Goal: Find specific page/section: Find specific page/section

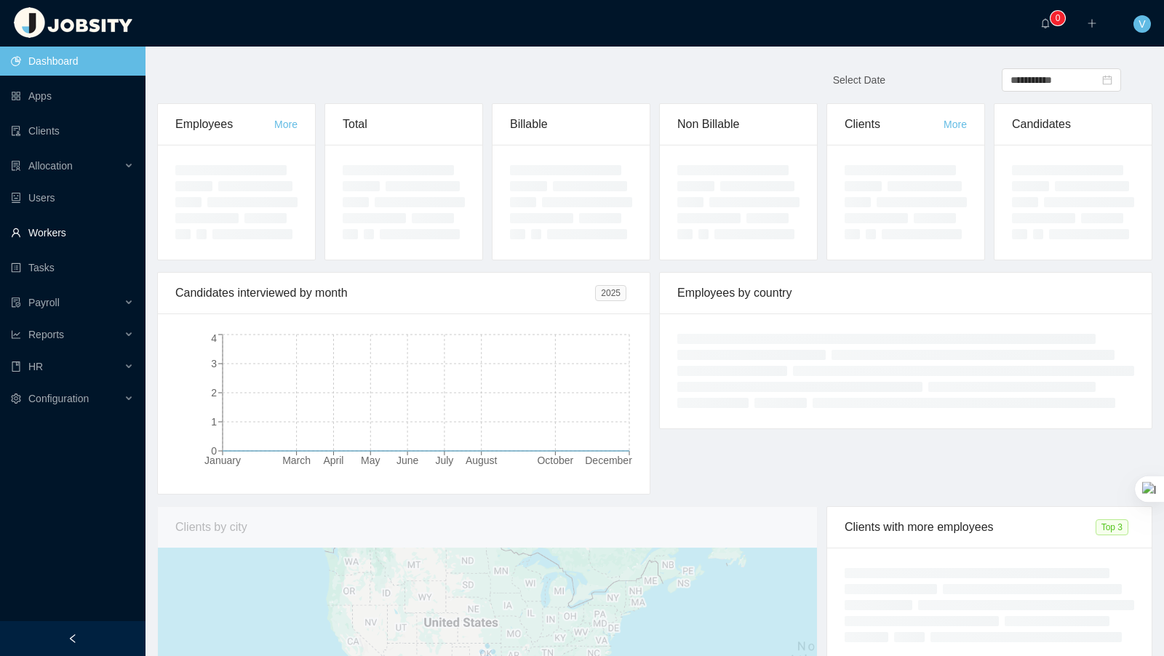
click at [42, 242] on link "Workers" at bounding box center [72, 232] width 123 height 29
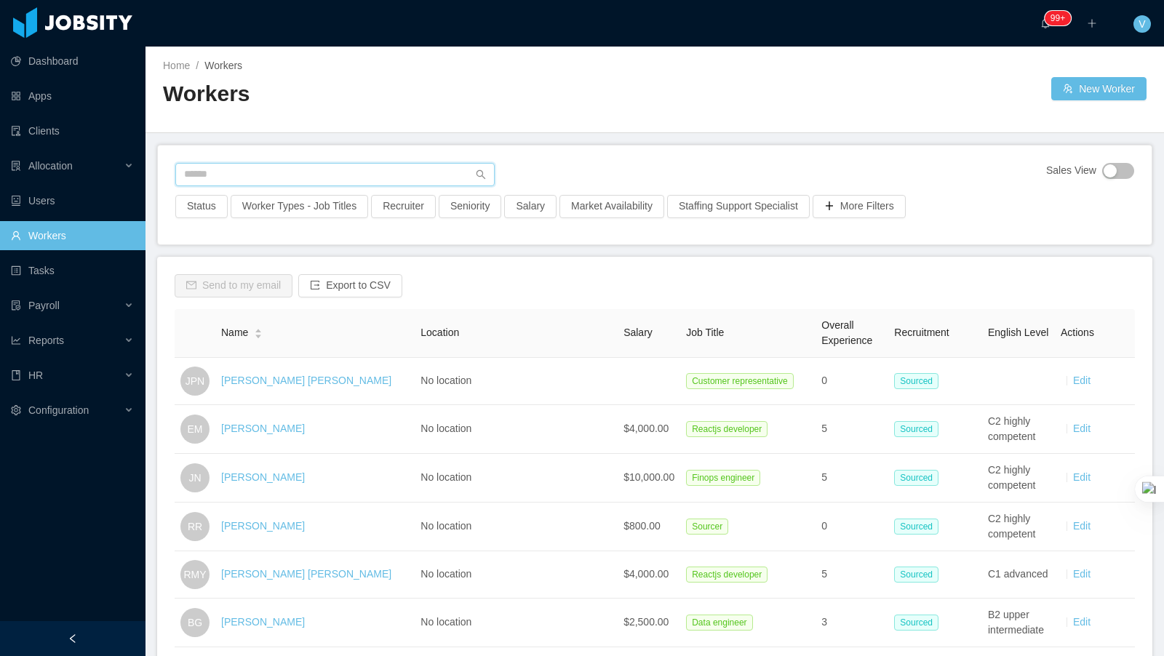
click at [292, 172] on input "text" at bounding box center [334, 174] width 319 height 23
drag, startPoint x: 199, startPoint y: 208, endPoint x: 207, endPoint y: 213, distance: 9.5
click at [199, 208] on button "Status" at bounding box center [201, 206] width 52 height 23
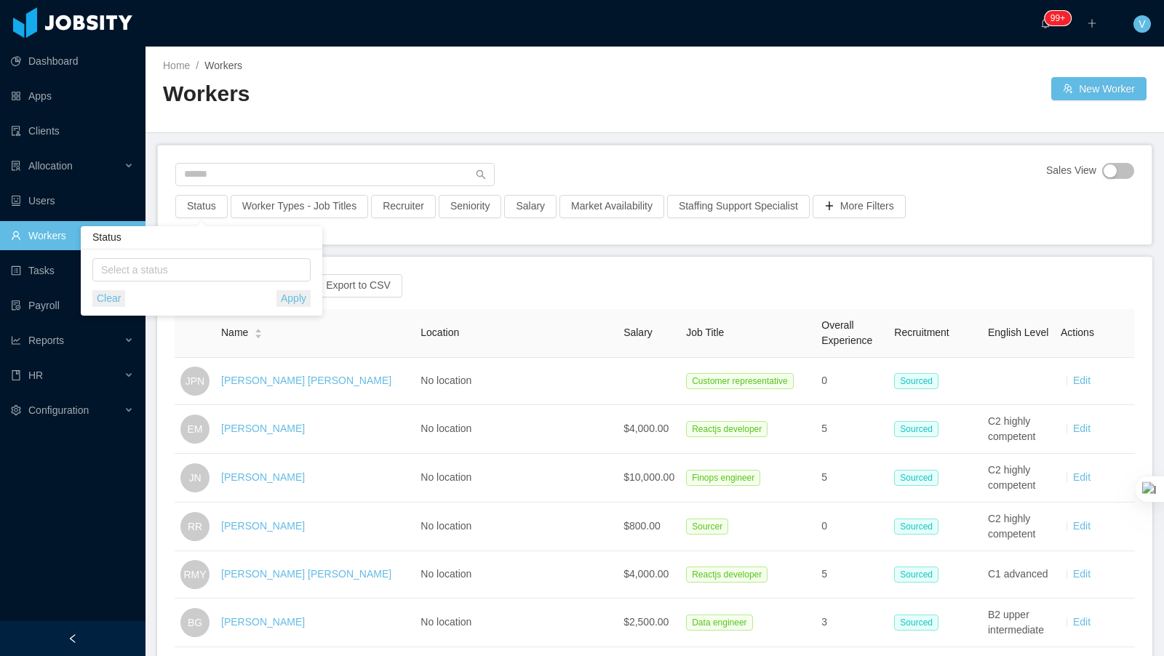
click at [195, 282] on div "Select a status Clear Apply" at bounding box center [201, 282] width 218 height 49
click at [212, 271] on div "Select a status" at bounding box center [198, 270] width 194 height 15
type input "****"
click at [203, 304] on li "Employee" at bounding box center [201, 297] width 218 height 23
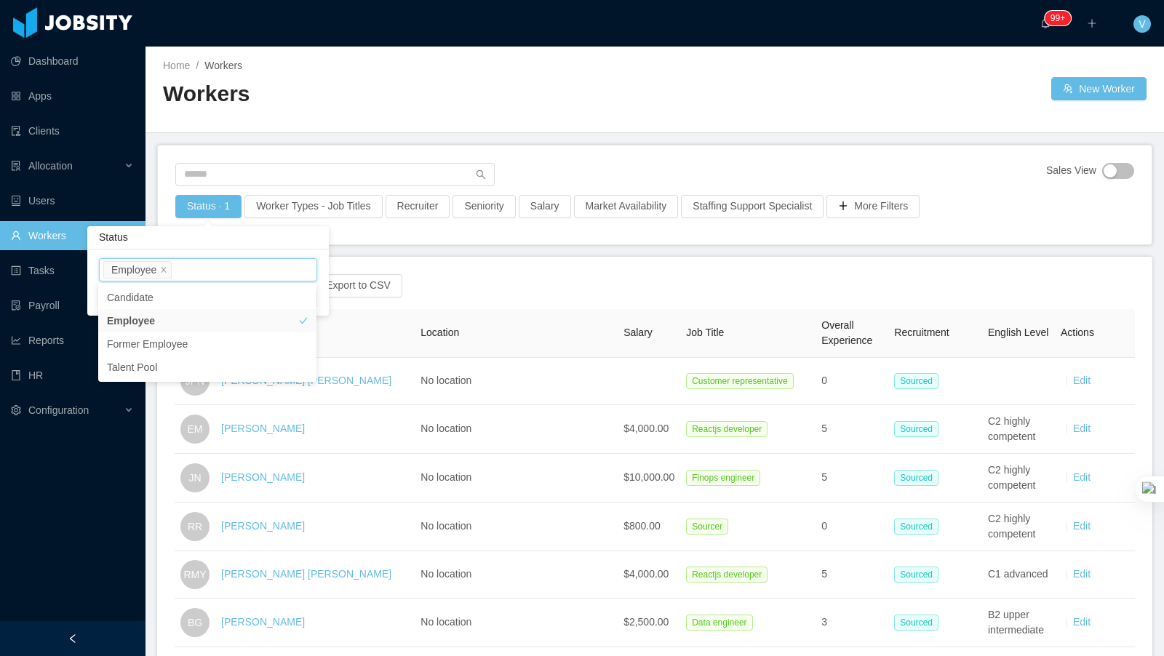
click at [306, 152] on div "Sales View Status · 1 Worker Types - Job Titles Recruiter Seniority Salary Mark…" at bounding box center [655, 195] width 994 height 99
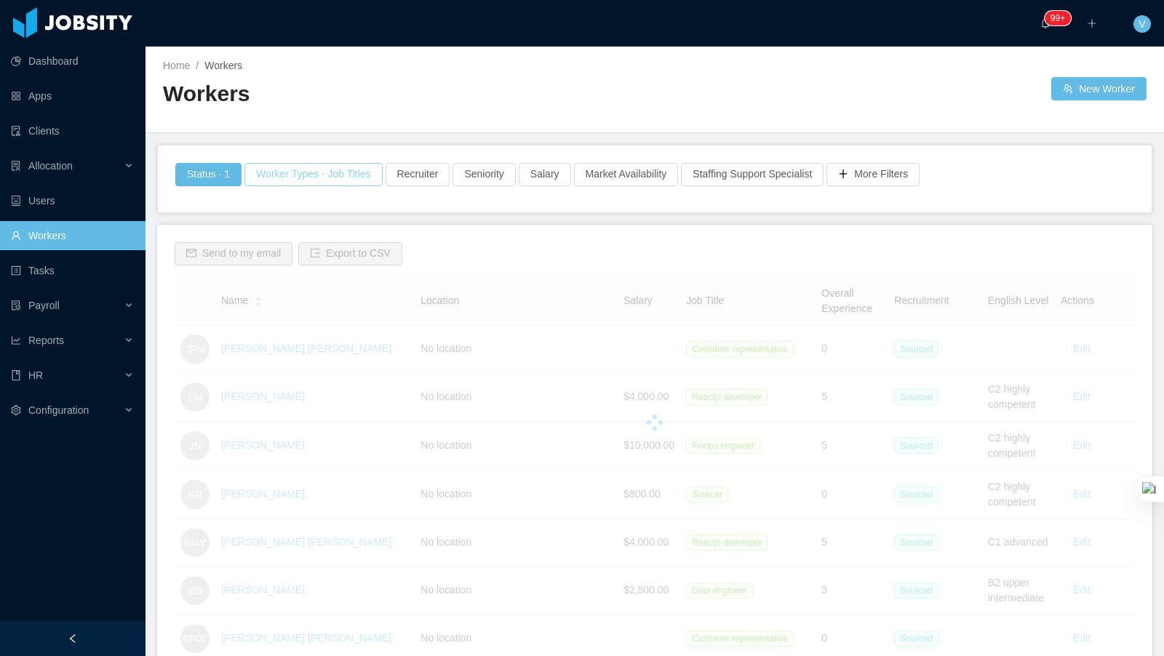
click at [326, 176] on button "Worker Types - Job Titles" at bounding box center [313, 174] width 138 height 23
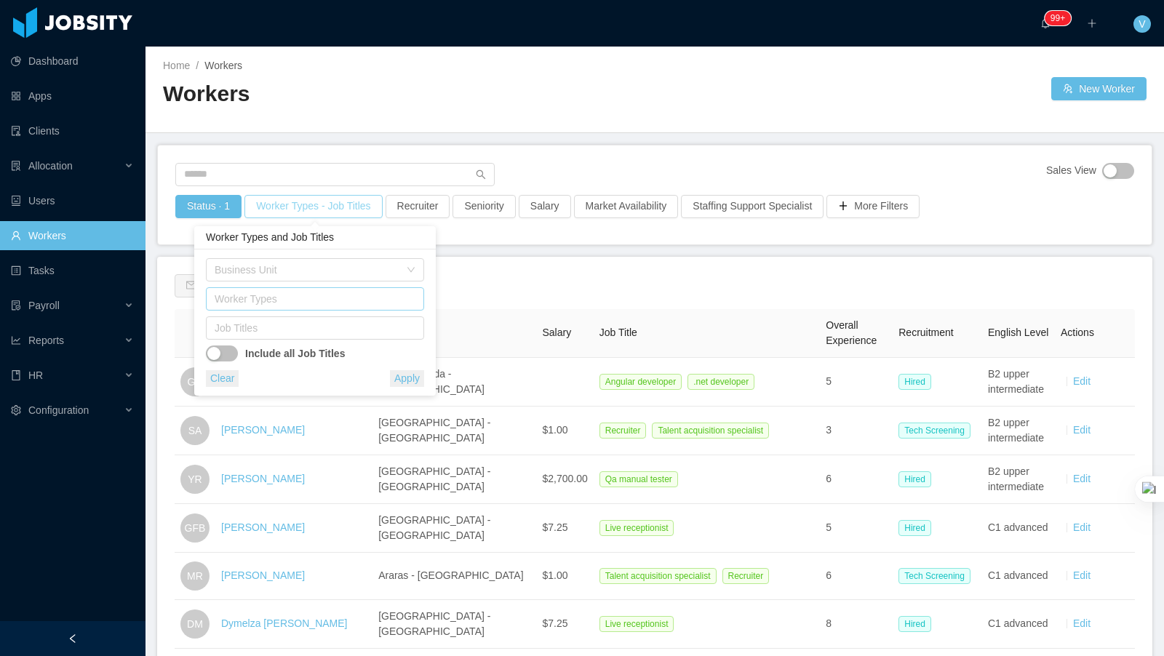
click at [269, 295] on div "Worker Types" at bounding box center [312, 299] width 194 height 15
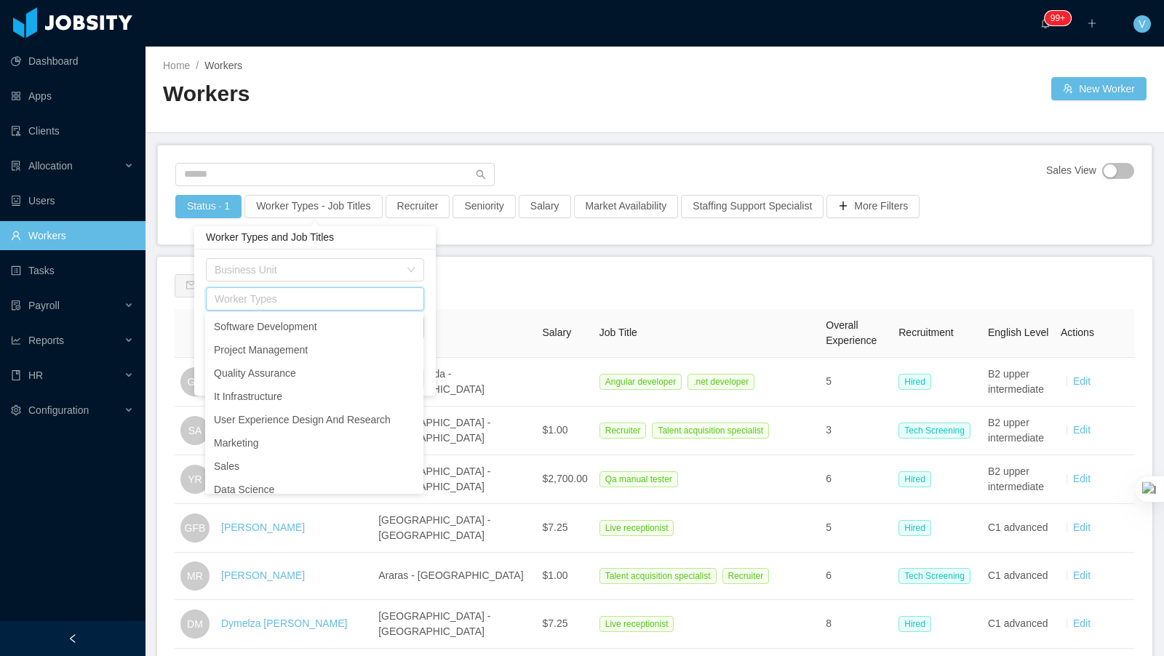
click at [354, 244] on div "Worker Types and Job Titles" at bounding box center [315, 237] width 242 height 23
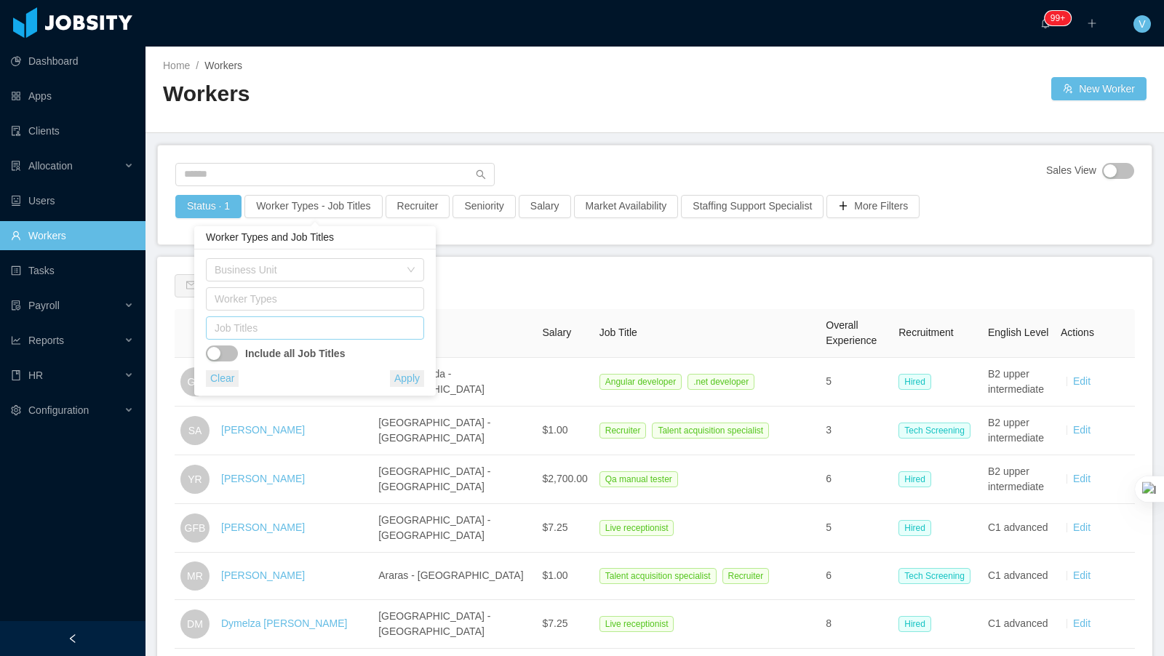
click at [275, 325] on div "Job Titles" at bounding box center [312, 328] width 194 height 15
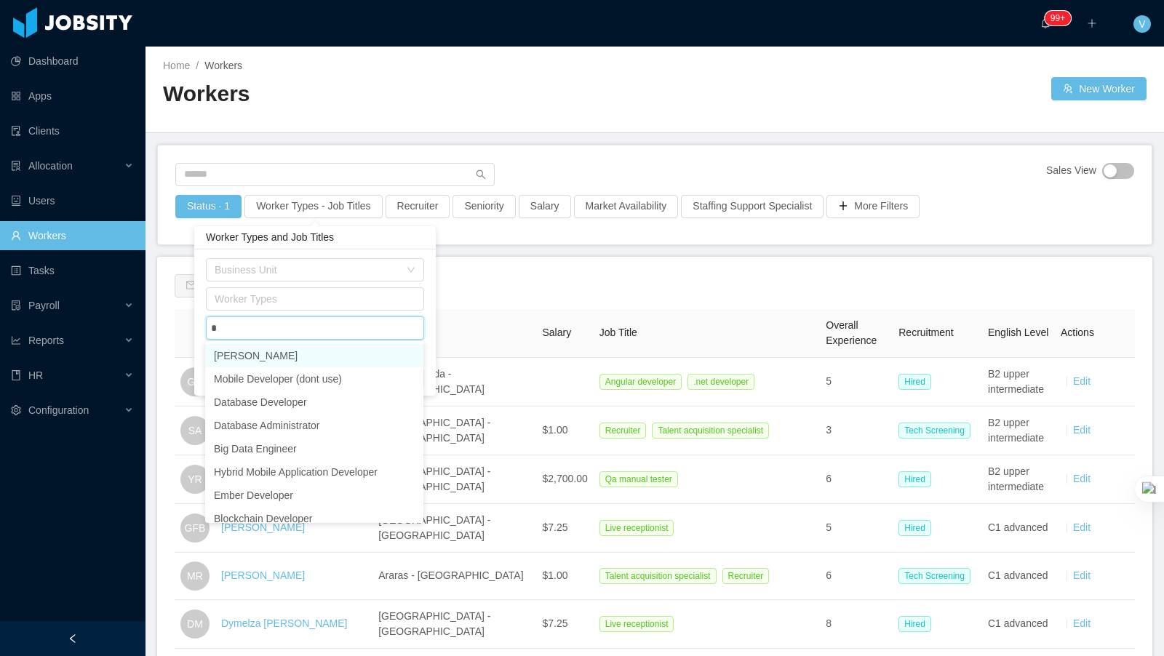
type input "**"
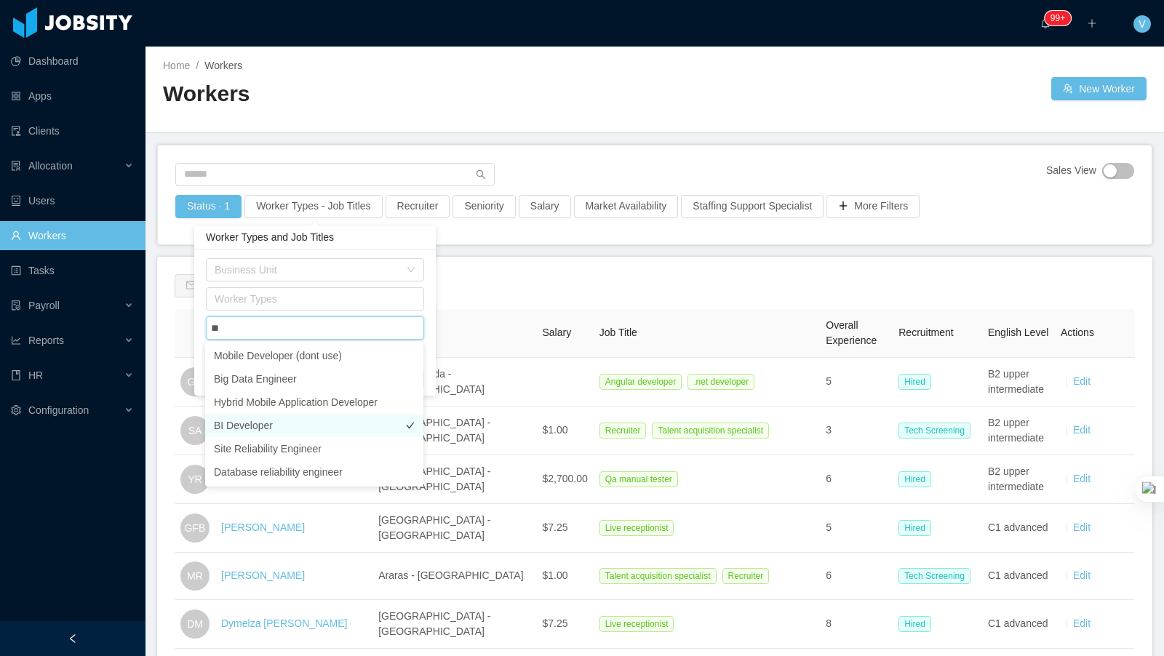
click at [247, 426] on li "BI Developer" at bounding box center [314, 425] width 218 height 23
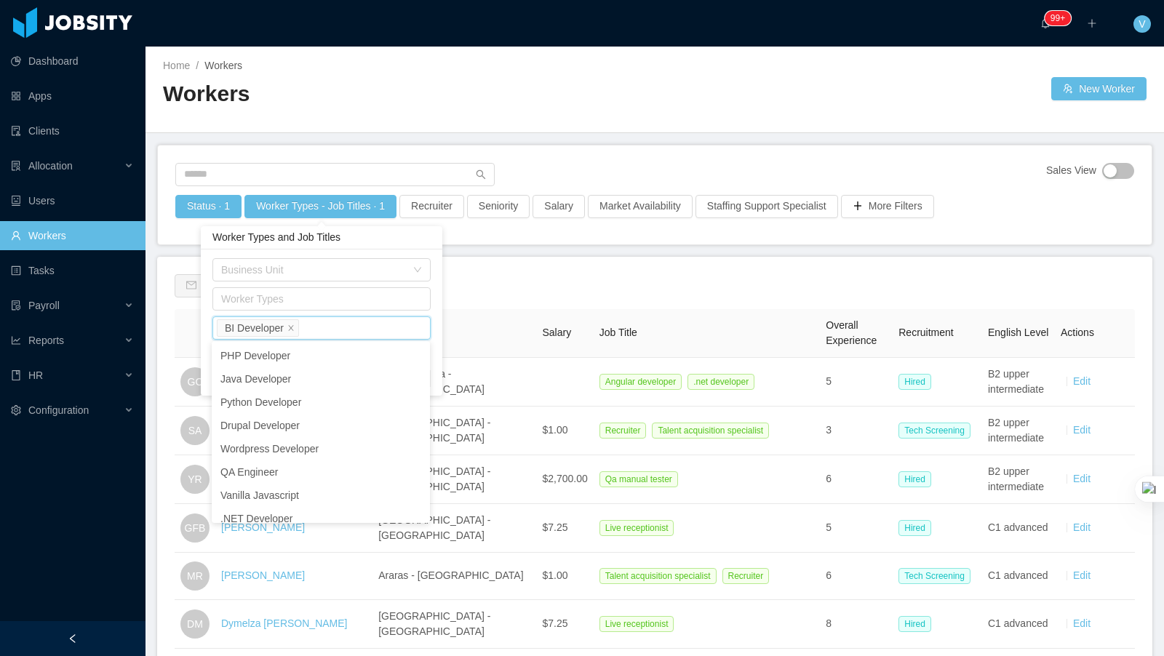
click at [680, 91] on div at bounding box center [853, 88] width 397 height 23
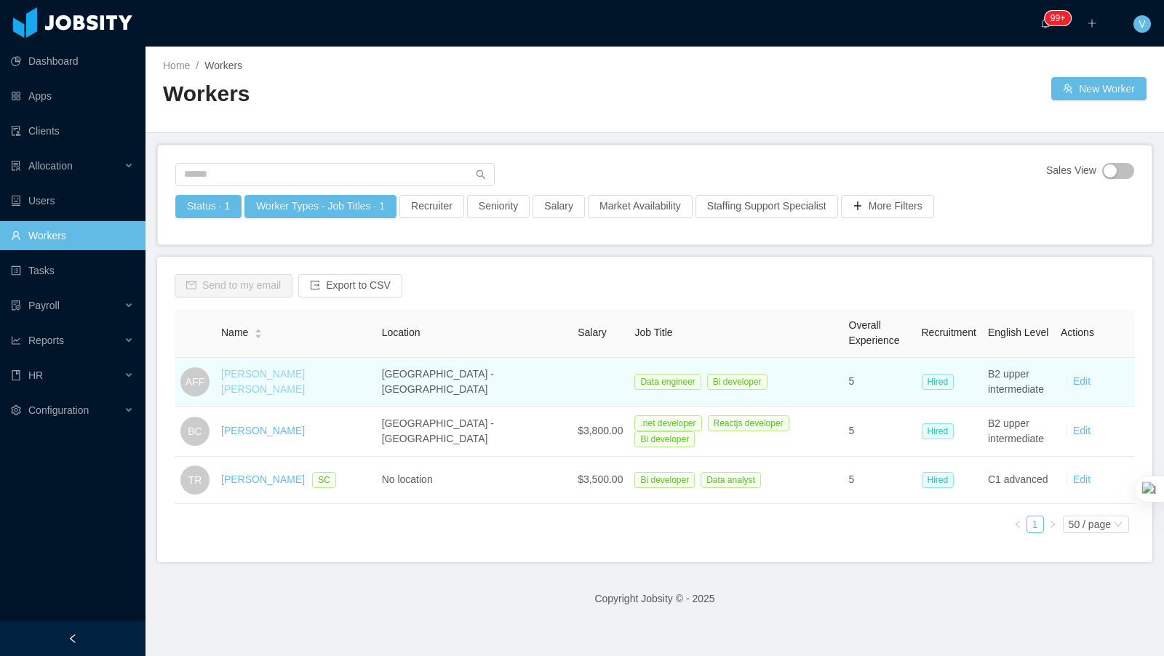
click at [274, 380] on link "Andre Felippe Farias" at bounding box center [263, 381] width 84 height 27
